Goal: Transaction & Acquisition: Purchase product/service

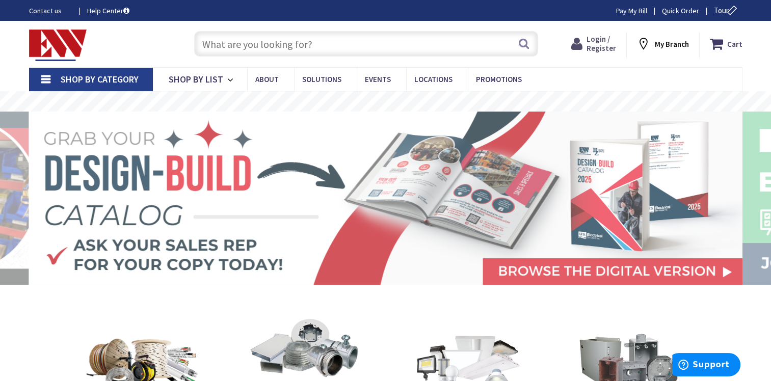
click at [593, 43] on span "Login / Register" at bounding box center [601, 43] width 30 height 19
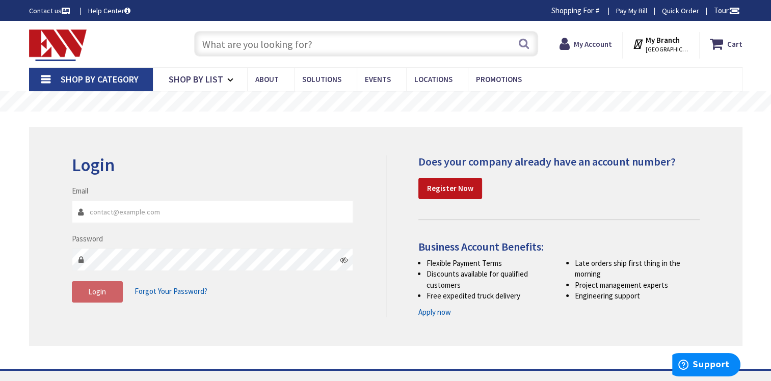
type input "[EMAIL_ADDRESS][DOMAIN_NAME]"
click at [89, 292] on span "Login" at bounding box center [97, 292] width 18 height 10
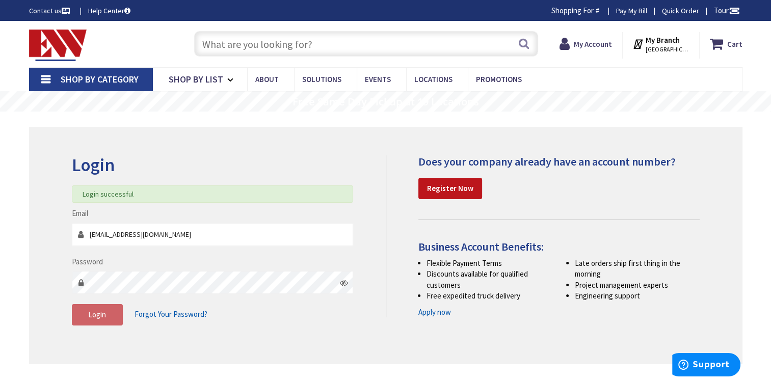
click at [204, 44] on input "text" at bounding box center [366, 43] width 344 height 25
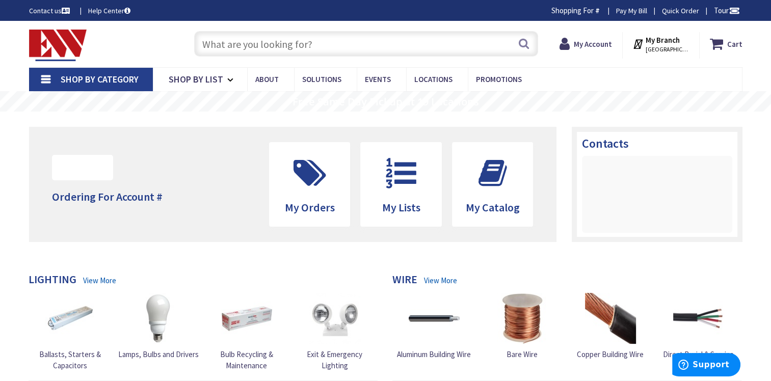
click at [214, 43] on input "text" at bounding box center [366, 43] width 344 height 25
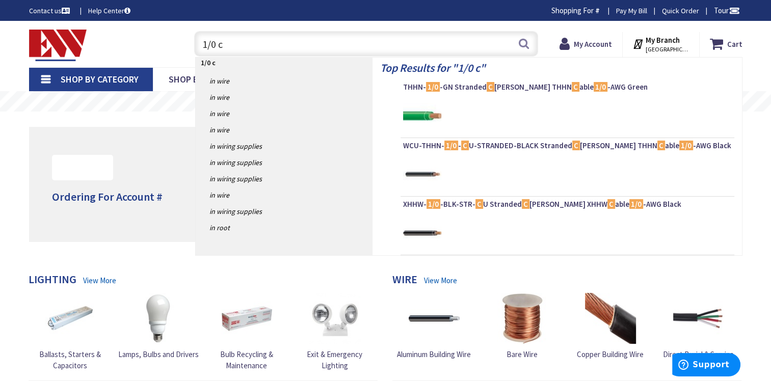
type input "1/0 cu"
